Goal: Task Accomplishment & Management: Manage account settings

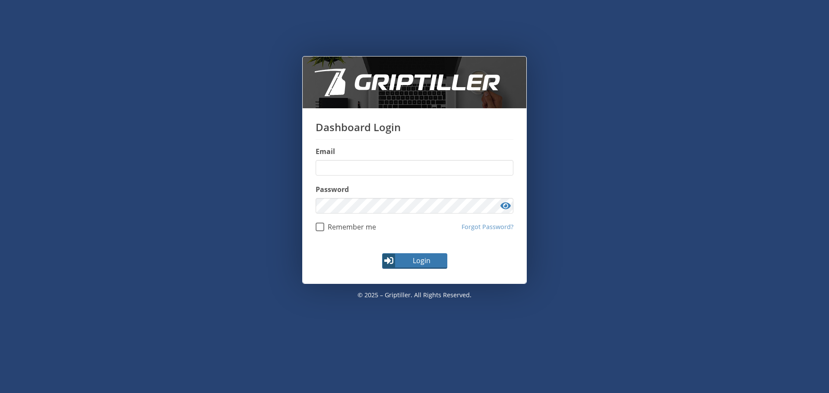
type input "**********"
click at [410, 254] on button "Login" at bounding box center [414, 262] width 65 height 16
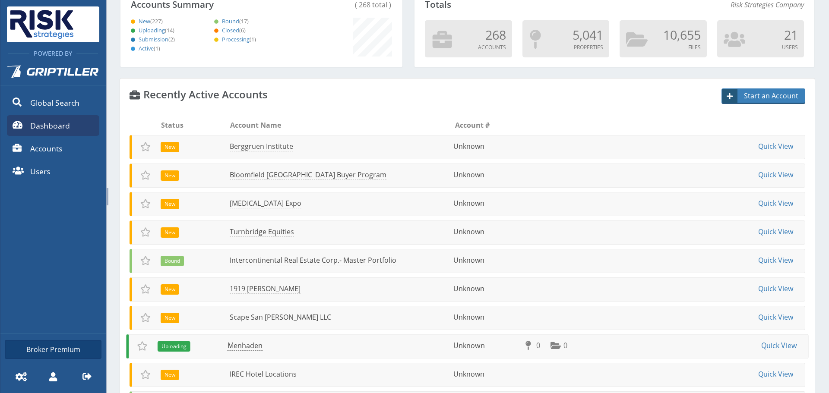
scroll to position [173, 0]
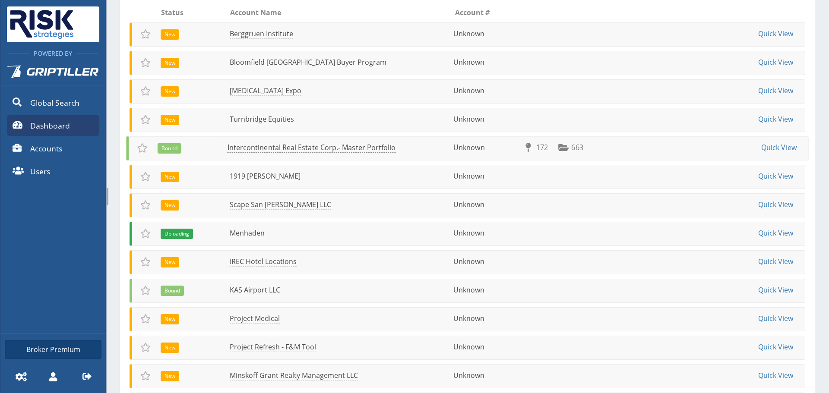
click at [289, 148] on link "Intercontinental Real Estate Corp.- Master Portfolio" at bounding box center [312, 148] width 168 height 10
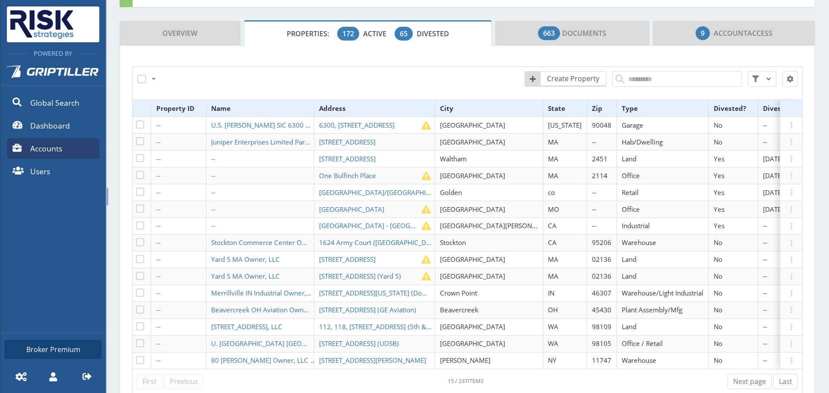
scroll to position [86, 0]
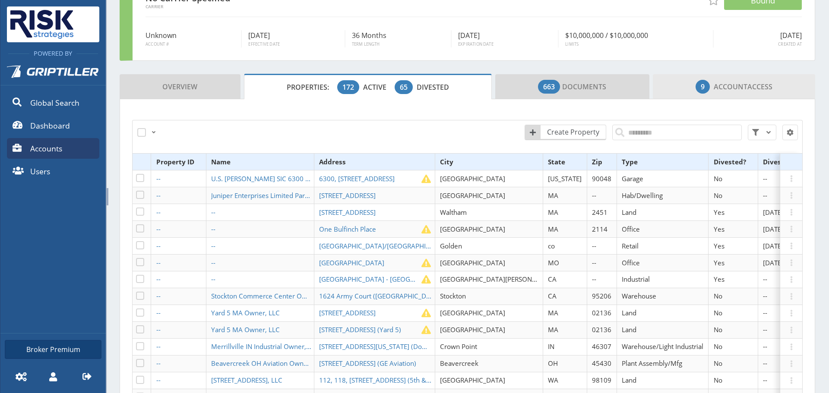
click at [722, 85] on span "Account" at bounding box center [731, 87] width 34 height 10
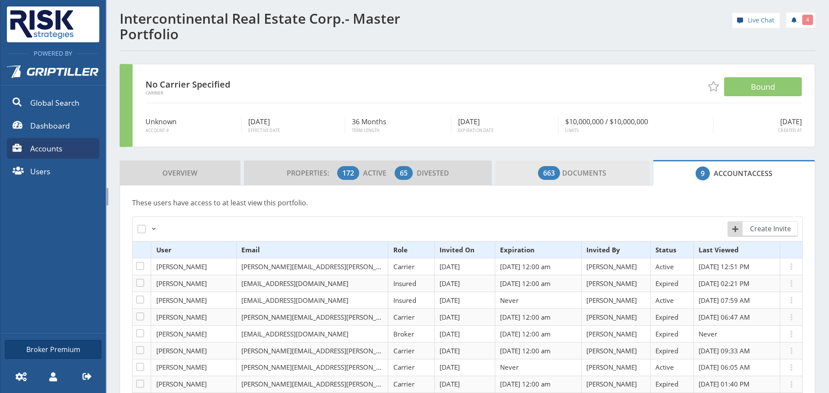
click at [538, 170] on span "663" at bounding box center [549, 173] width 22 height 14
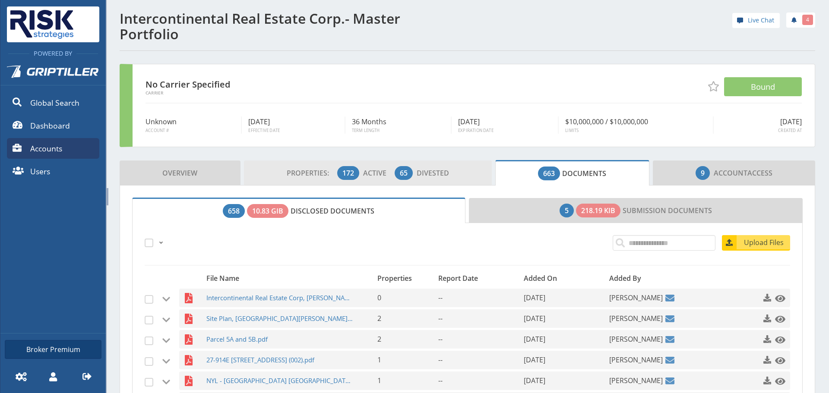
click at [269, 180] on link "Properties: 172 Active 65 Divested" at bounding box center [368, 173] width 248 height 25
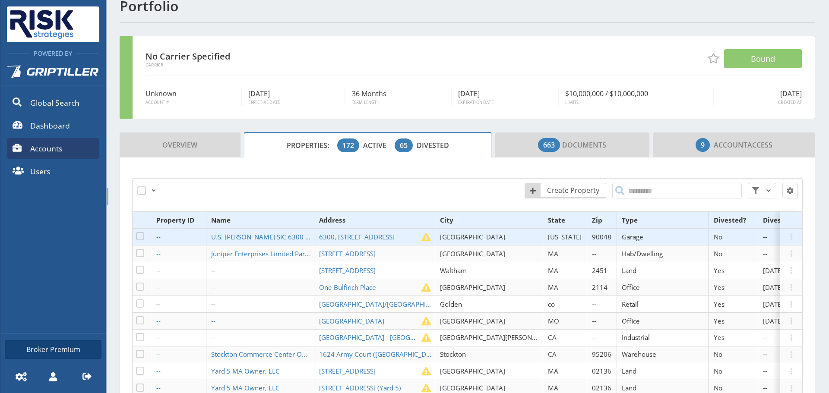
scroll to position [43, 0]
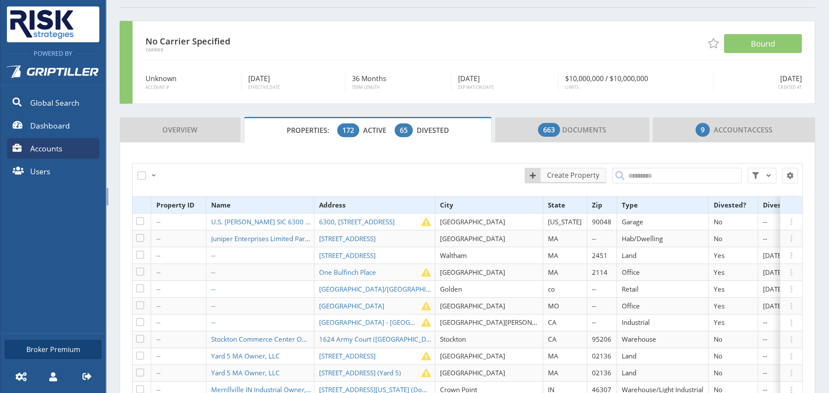
click at [532, 170] on span at bounding box center [531, 175] width 19 height 14
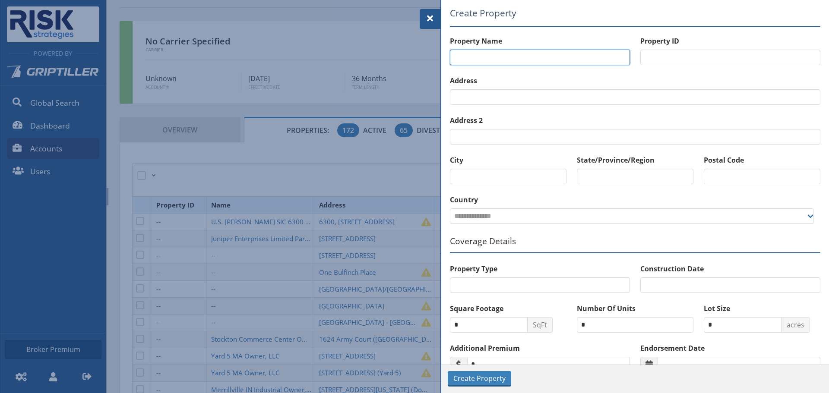
click at [473, 62] on input "text" at bounding box center [540, 58] width 180 height 16
type input "**********"
click at [491, 88] on div "Address" at bounding box center [635, 90] width 371 height 29
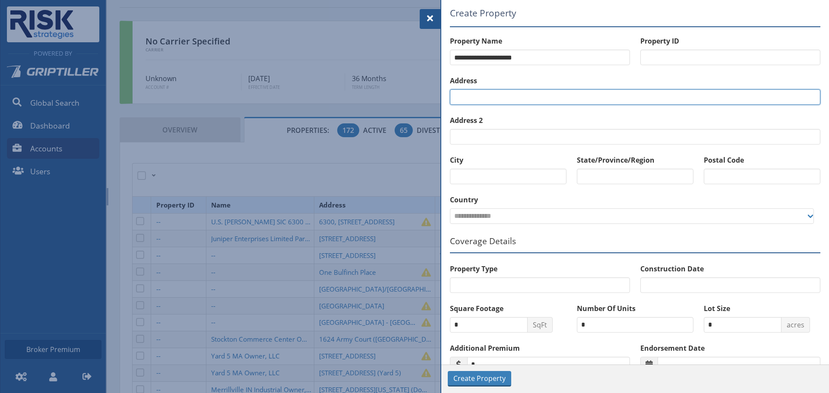
click at [493, 92] on input "text" at bounding box center [635, 97] width 371 height 16
type input "**********"
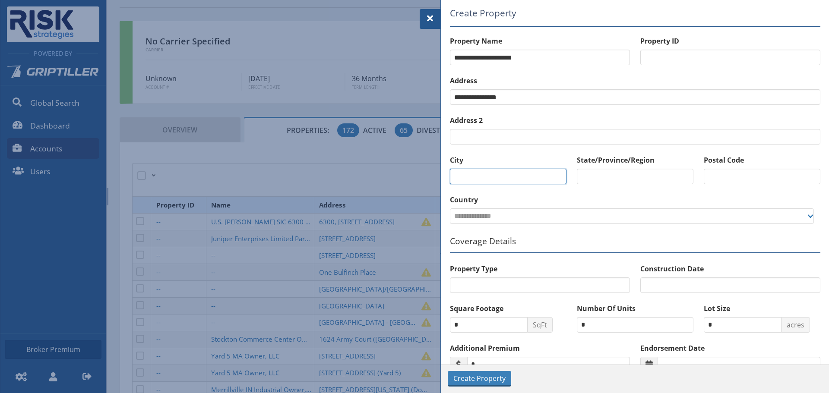
click at [491, 173] on input "text" at bounding box center [508, 177] width 117 height 16
type input "*******"
drag, startPoint x: 595, startPoint y: 168, endPoint x: 596, endPoint y: 177, distance: 9.2
click at [595, 172] on div "State/Province/Region" at bounding box center [635, 169] width 117 height 29
click at [597, 179] on input "text" at bounding box center [635, 177] width 117 height 16
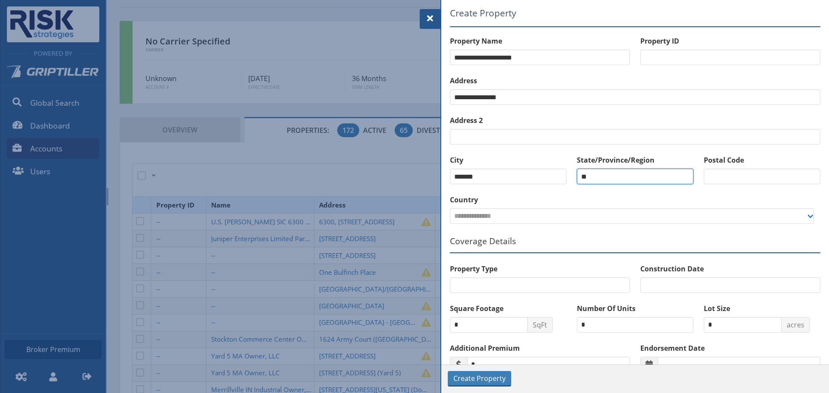
type input "*"
type input "**"
click at [733, 178] on input "text" at bounding box center [762, 177] width 117 height 16
type input "*****"
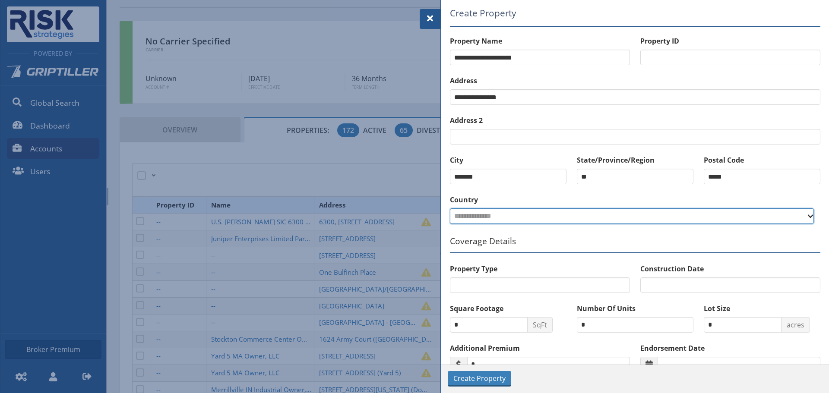
click at [500, 224] on select "**********" at bounding box center [632, 217] width 364 height 16
select select "**"
click at [450, 209] on select "**********" at bounding box center [632, 217] width 364 height 16
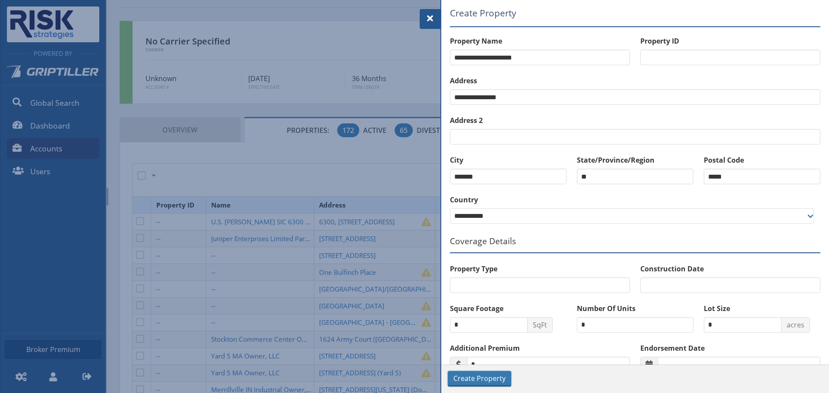
click at [483, 377] on span "Create Property" at bounding box center [479, 379] width 52 height 10
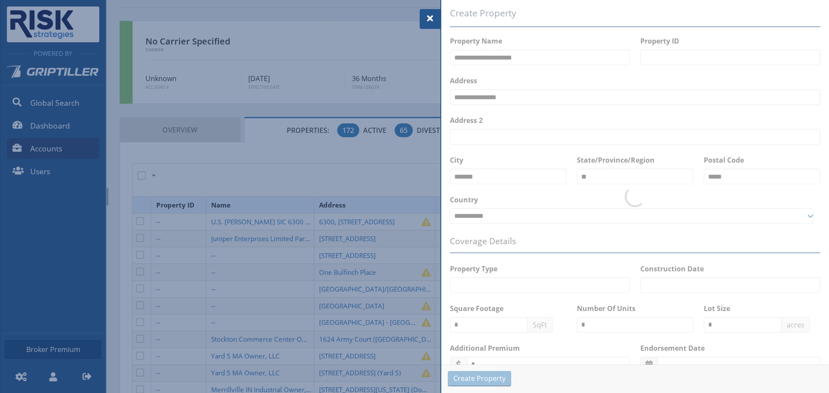
select select "**"
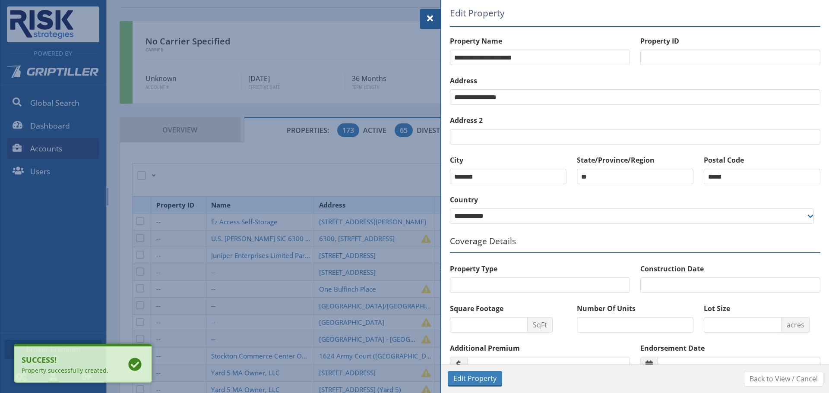
click at [427, 14] on span at bounding box center [430, 18] width 10 height 10
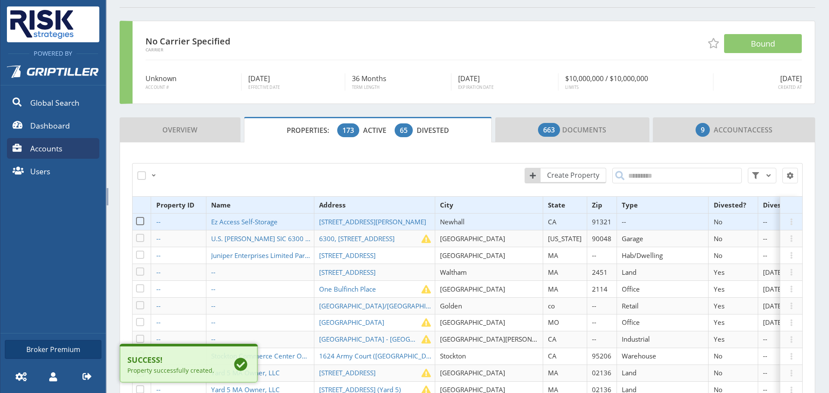
click at [284, 216] on div "All Just this page None Create Property Reset All Filters Property ID Name Addr…" at bounding box center [467, 327] width 671 height 328
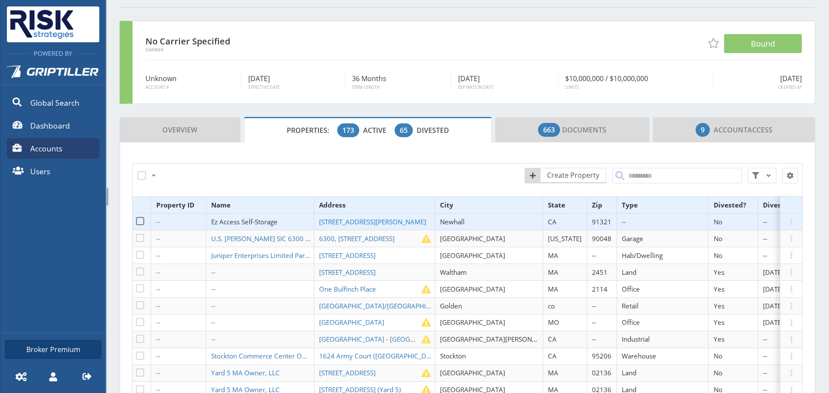
click at [270, 222] on span "Ez Access Self-Storage" at bounding box center [244, 222] width 67 height 9
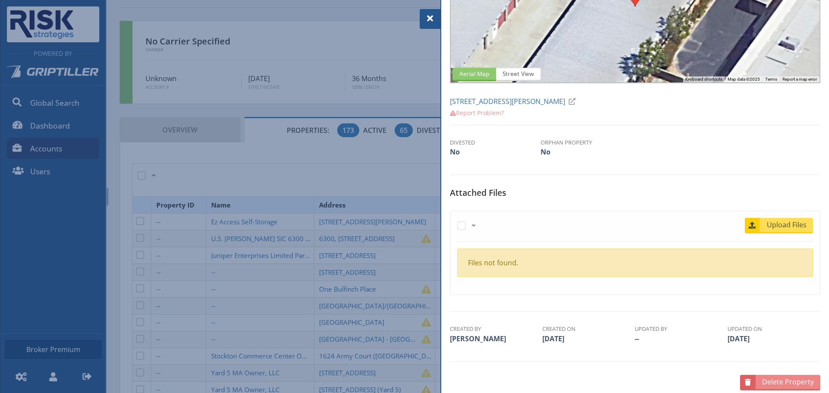
scroll to position [105, 0]
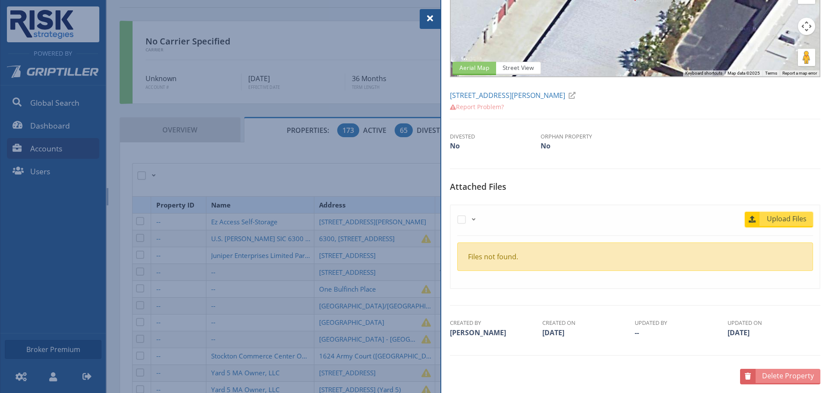
click at [755, 216] on link "Upload Files" at bounding box center [779, 220] width 68 height 16
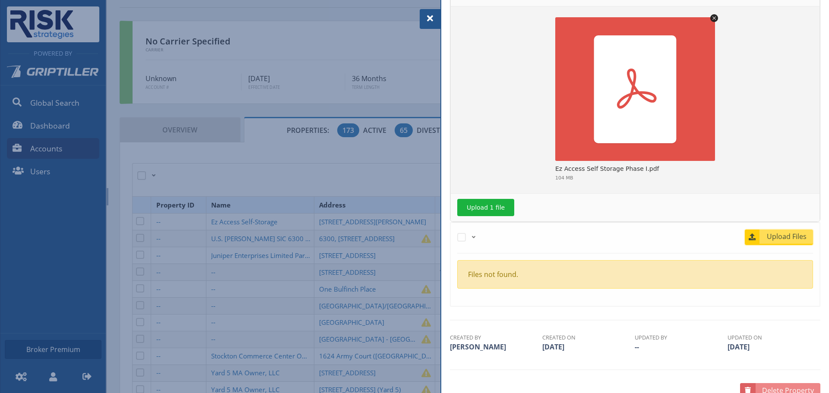
scroll to position [339, 0]
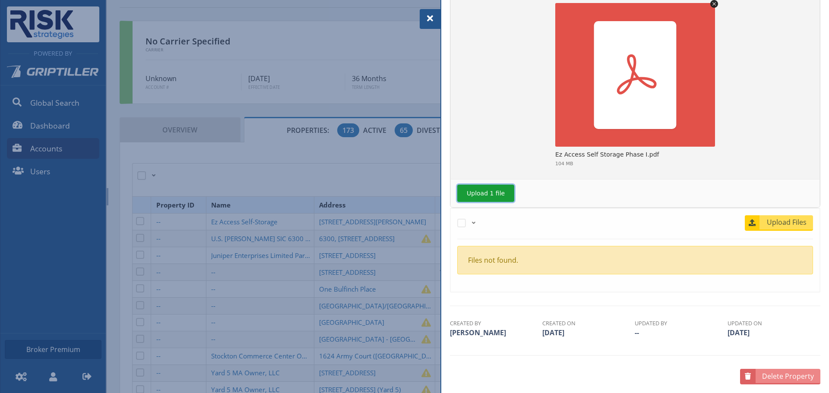
click at [494, 189] on button "Upload 1 file" at bounding box center [485, 193] width 57 height 17
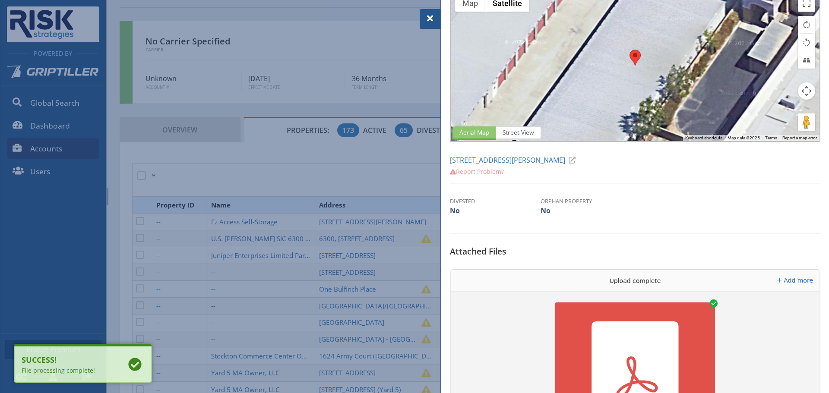
scroll to position [0, 0]
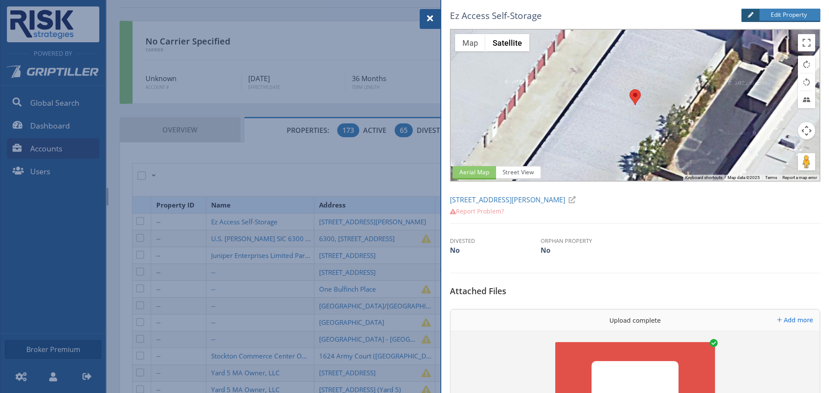
click at [426, 10] on div at bounding box center [430, 19] width 21 height 20
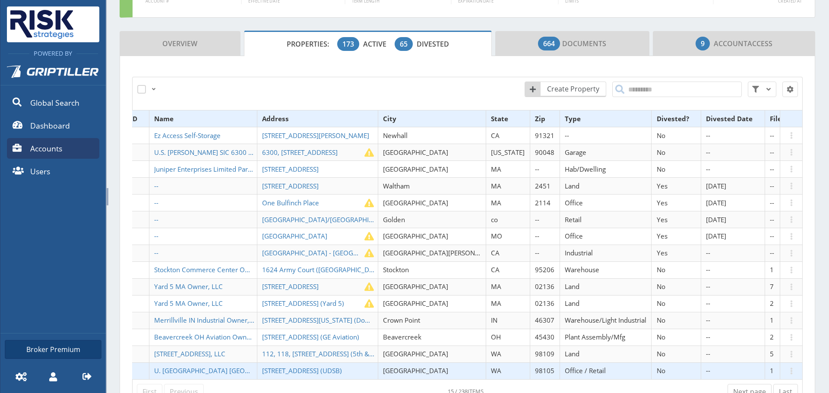
scroll to position [0, 78]
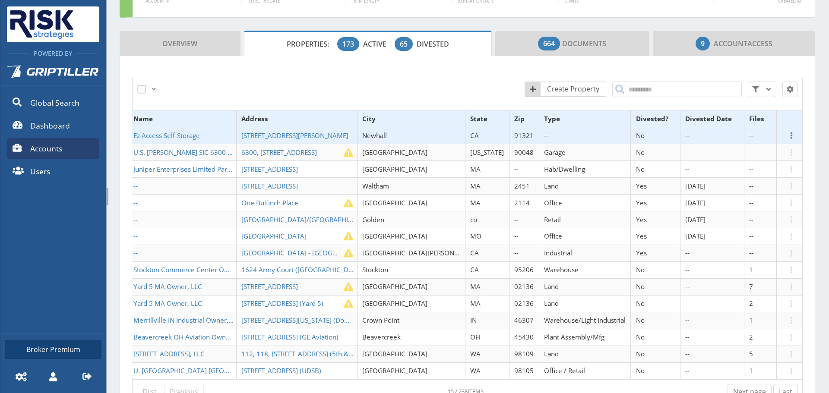
click at [786, 136] on span at bounding box center [791, 135] width 10 height 10
click at [748, 140] on link "View" at bounding box center [762, 142] width 44 height 14
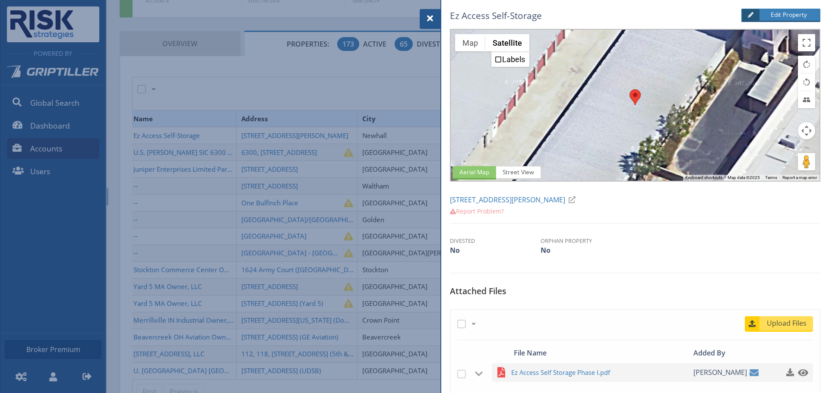
click at [427, 23] on span at bounding box center [430, 18] width 10 height 10
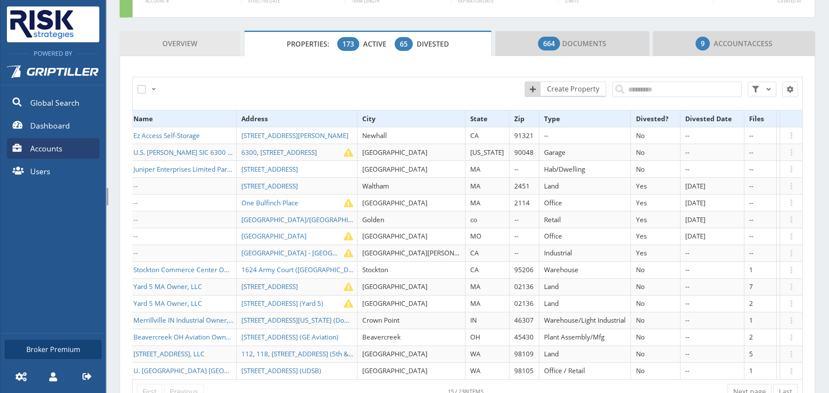
click at [181, 41] on span "Overview" at bounding box center [179, 43] width 35 height 17
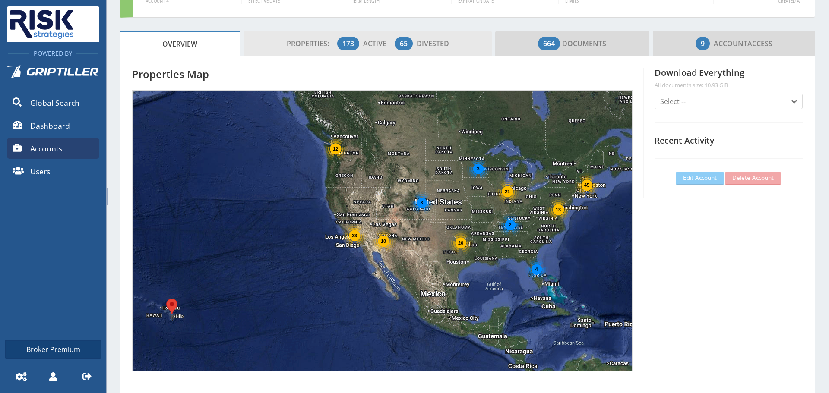
scroll to position [76, 235]
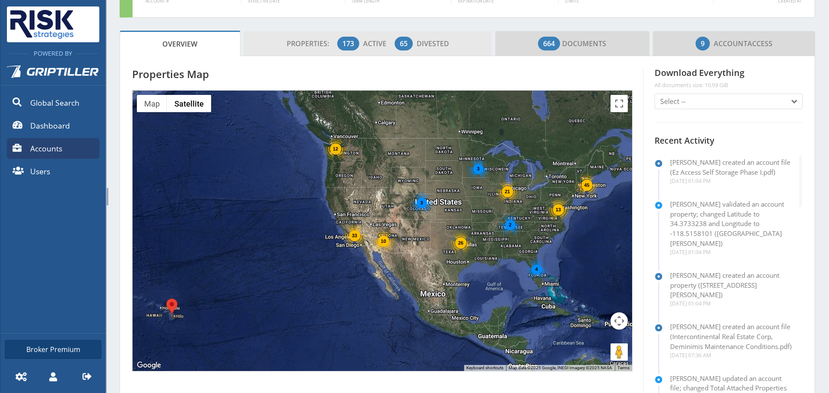
drag, startPoint x: 333, startPoint y: 51, endPoint x: 365, endPoint y: 50, distance: 31.6
click at [333, 51] on span "Properties: 173 Active 65 Divested" at bounding box center [368, 43] width 162 height 17
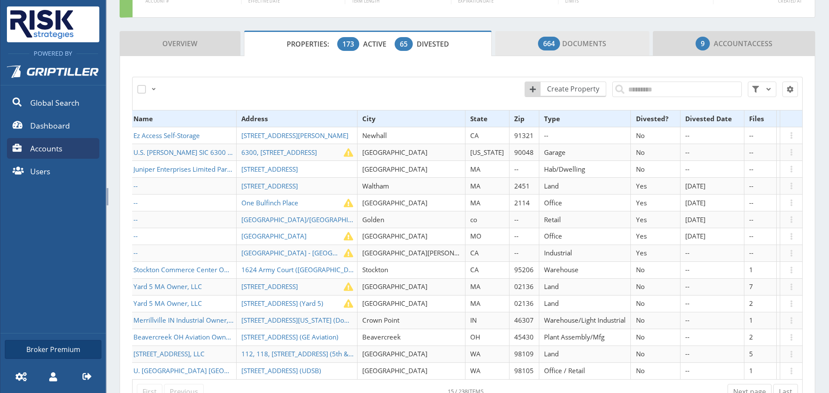
click at [563, 46] on span "664 Documents" at bounding box center [572, 43] width 68 height 17
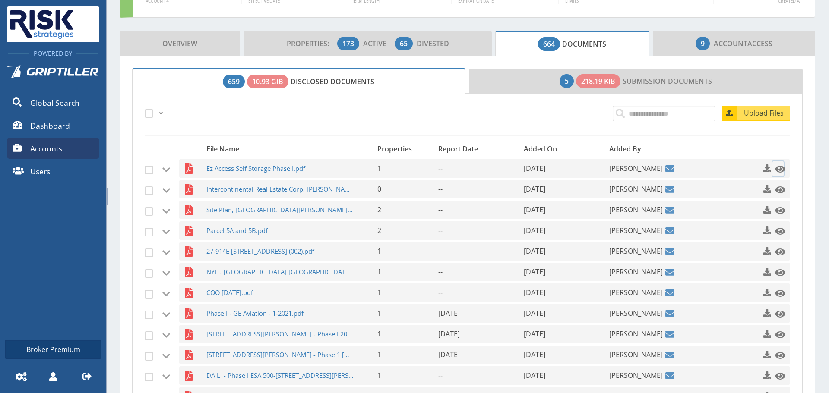
click at [775, 173] on span at bounding box center [780, 169] width 10 height 10
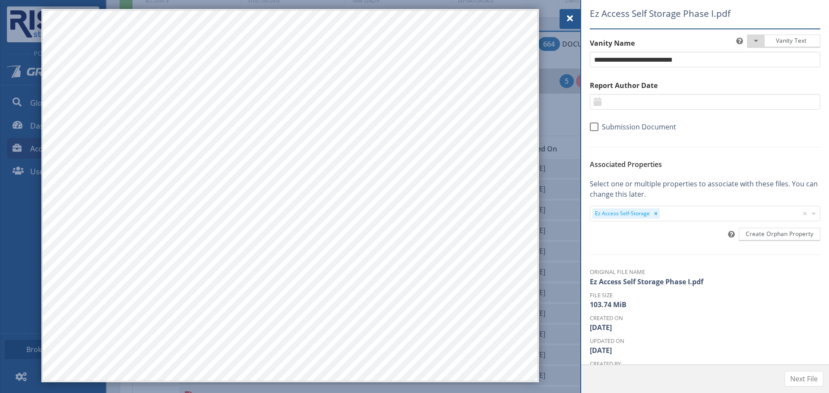
click at [569, 22] on span at bounding box center [570, 18] width 10 height 10
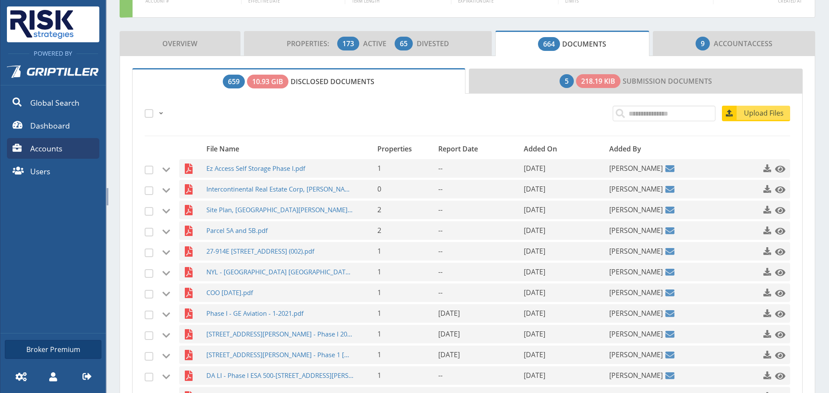
click at [687, 48] on link "9 Account Access" at bounding box center [734, 43] width 163 height 25
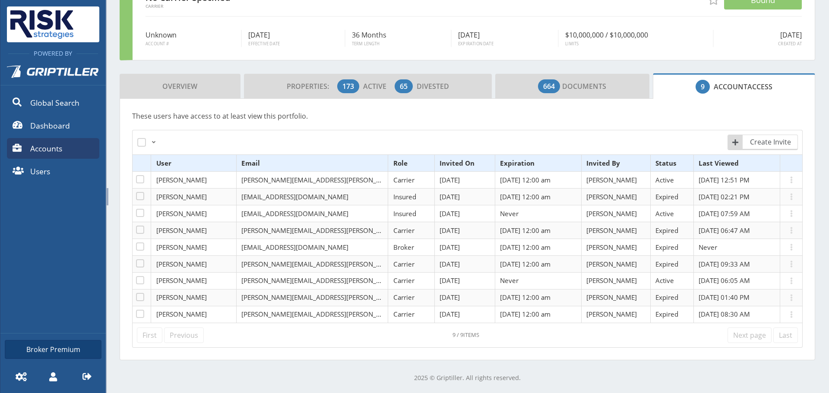
scroll to position [87, 0]
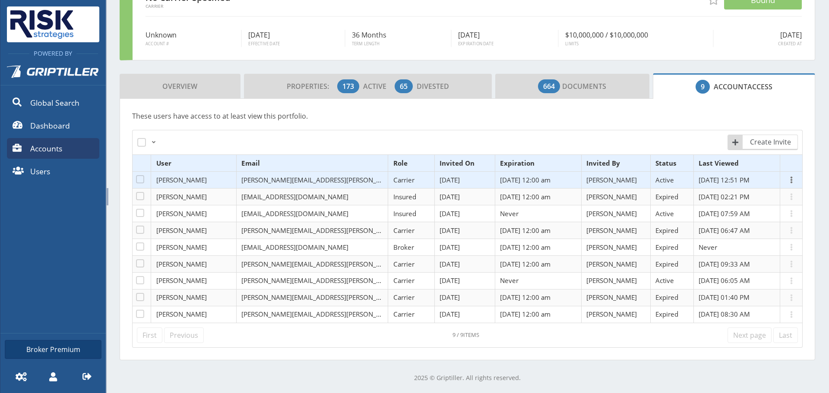
click at [786, 179] on button at bounding box center [792, 180] width 12 height 10
click at [723, 212] on link "Show Invitation Link" at bounding box center [732, 215] width 106 height 14
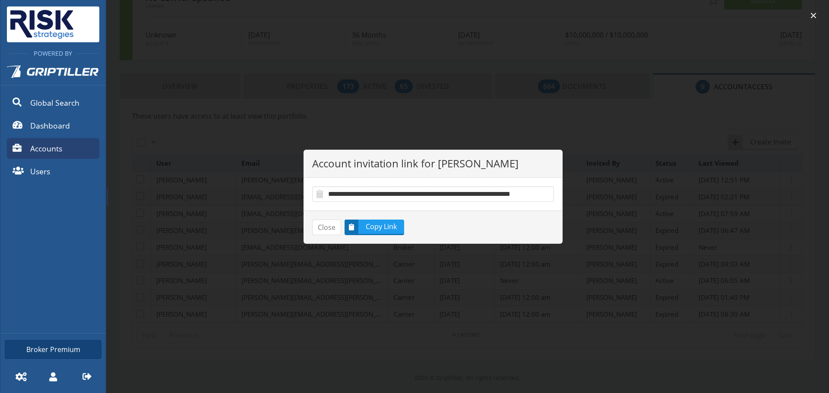
click at [372, 235] on footer "Close Copy Link" at bounding box center [433, 227] width 259 height 33
click at [372, 231] on span "Copy Link" at bounding box center [382, 227] width 44 height 10
click at [319, 230] on button "Close" at bounding box center [326, 228] width 29 height 16
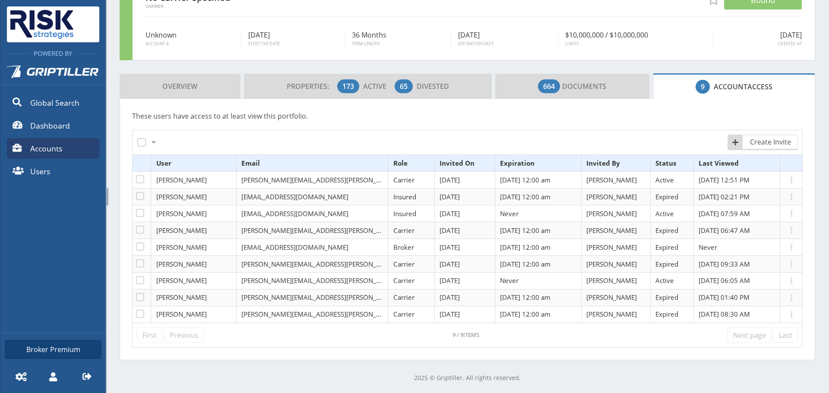
click at [379, 65] on div "No Carrier Specified Carrier Bound Unknown Account # [DATE] Effective Date 36 M…" at bounding box center [468, 169] width 696 height 384
click at [379, 82] on span "Active" at bounding box center [378, 87] width 30 height 10
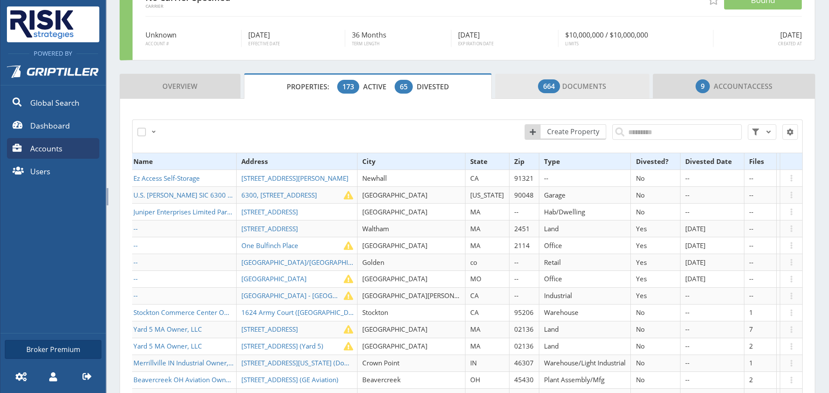
click at [560, 87] on span "664 Documents" at bounding box center [572, 86] width 68 height 17
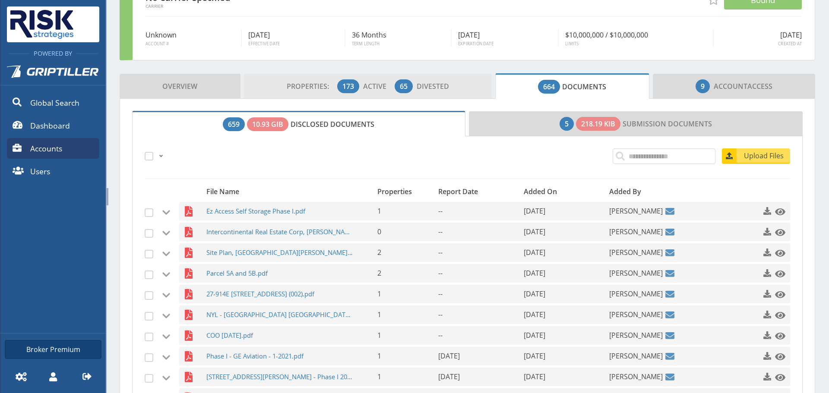
drag, startPoint x: 382, startPoint y: 74, endPoint x: 383, endPoint y: 81, distance: 7.0
click at [382, 74] on link "Properties: 173 Active 65 Divested" at bounding box center [368, 86] width 248 height 25
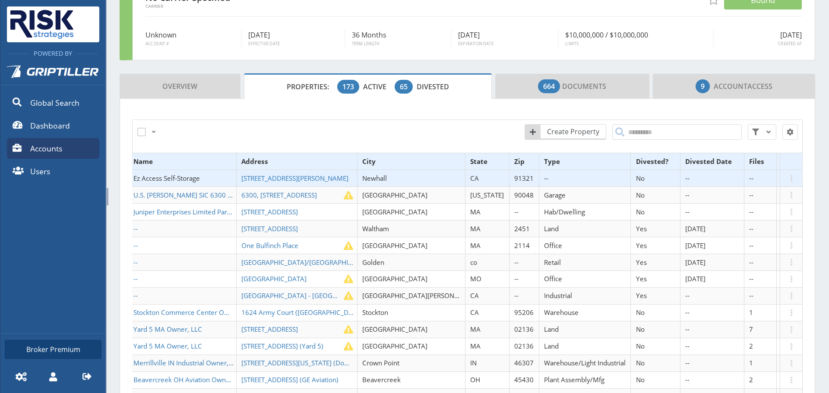
click at [188, 178] on span "Ez Access Self-Storage" at bounding box center [166, 178] width 67 height 9
